Goal: Task Accomplishment & Management: Manage account settings

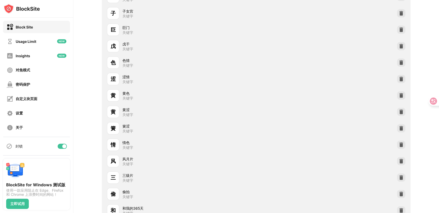
scroll to position [1085, 0]
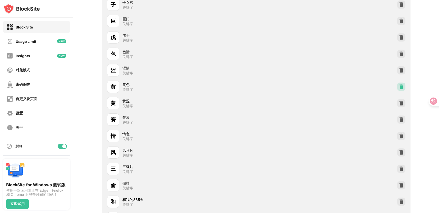
click at [399, 88] on img at bounding box center [400, 86] width 5 height 5
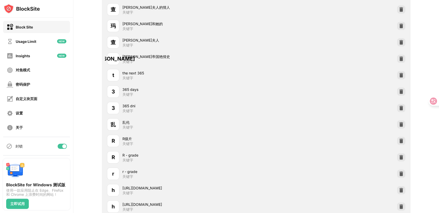
scroll to position [1285, 0]
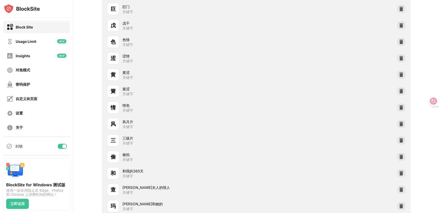
drag, startPoint x: 426, startPoint y: -2, endPoint x: 426, endPoint y: -4, distance: 2.6
click at [426, 0] on html "Block Site Usage Limit Insights 对焦模式 密码保护 自定义块页面 设置 关于 封锁 与其他设备同步 启用 BlockSite …" at bounding box center [219, 106] width 439 height 213
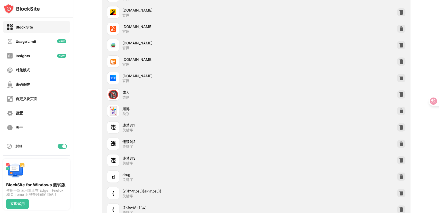
scroll to position [0, 0]
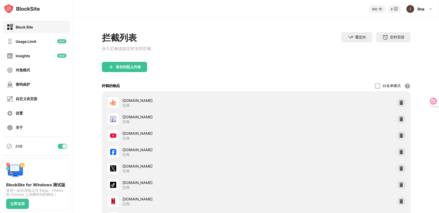
click at [431, 2] on div "100 4 lina lina Young View Account Insights Rewards Settings Support Log Out" at bounding box center [255, 7] width 365 height 15
click at [430, 0] on html "Block Site Usage Limit Insights 对焦模式 密码保护 自定义块页面 设置 关于 封锁 与其他设备同步 启用 BlockSite …" at bounding box center [219, 106] width 439 height 213
